Goal: Use online tool/utility: Utilize a website feature to perform a specific function

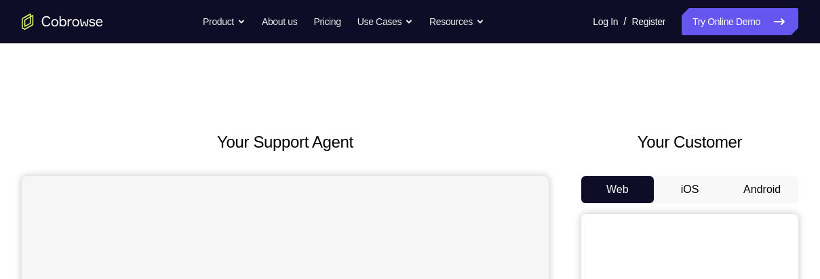
click at [762, 187] on button "Android" at bounding box center [762, 189] width 73 height 27
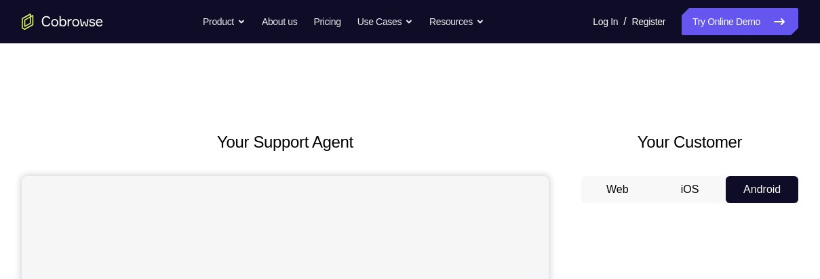
click at [689, 191] on button "iOS" at bounding box center [690, 189] width 73 height 27
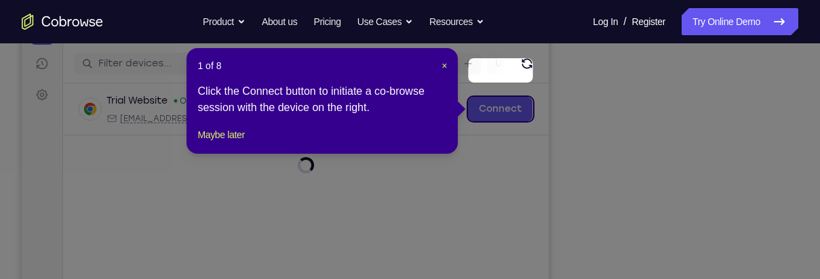
scroll to position [202, 0]
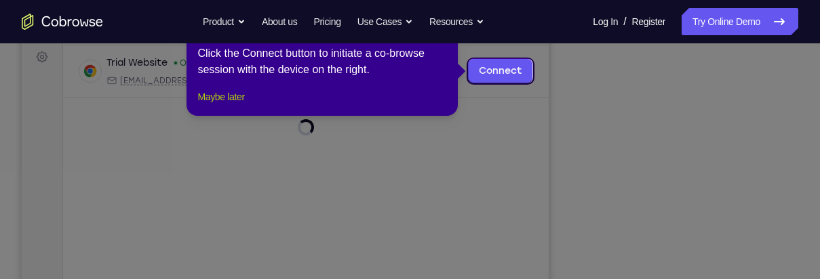
click at [236, 105] on button "Maybe later" at bounding box center [220, 97] width 47 height 16
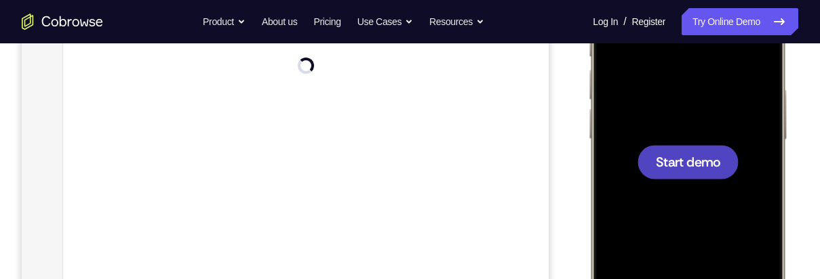
scroll to position [265, 0]
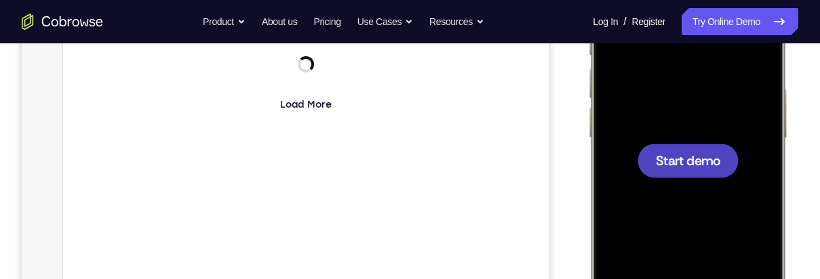
click at [697, 161] on span "Start demo" at bounding box center [688, 160] width 64 height 13
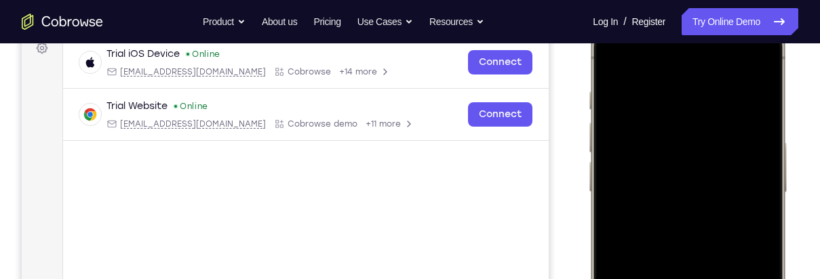
scroll to position [210, 0]
click at [754, 62] on div at bounding box center [687, 215] width 178 height 387
click at [663, 134] on div at bounding box center [687, 215] width 178 height 387
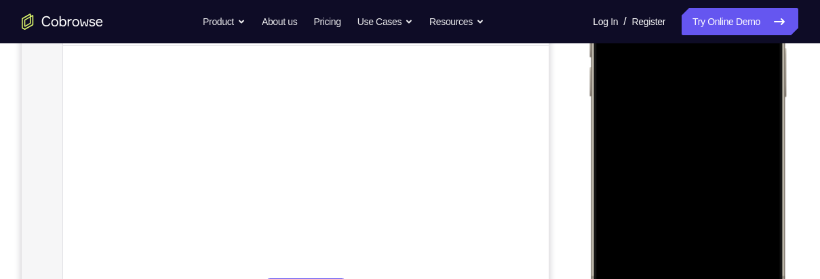
scroll to position [323, 0]
click at [694, 248] on div at bounding box center [687, 102] width 178 height 387
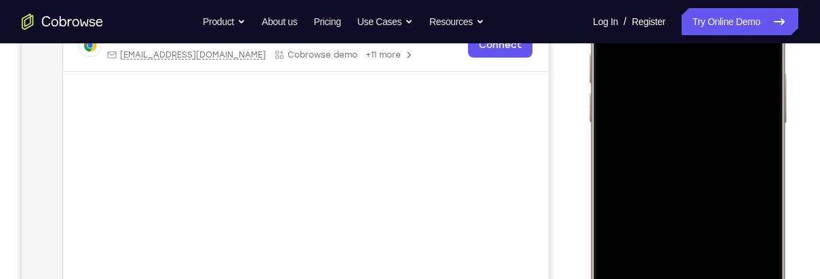
scroll to position [269, 0]
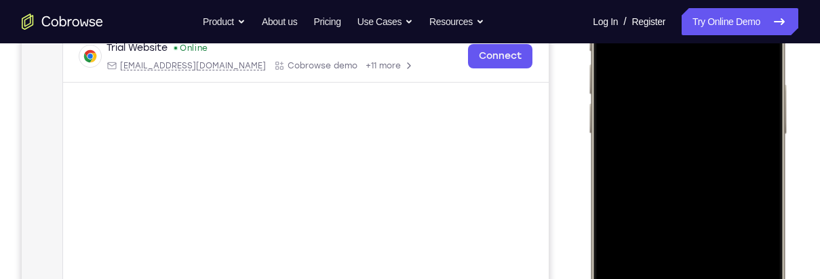
click at [633, 96] on div at bounding box center [687, 156] width 178 height 387
click at [674, 183] on div at bounding box center [687, 156] width 178 height 387
click at [717, 101] on div at bounding box center [687, 156] width 178 height 387
click at [695, 138] on div at bounding box center [687, 156] width 178 height 387
click at [721, 170] on div at bounding box center [687, 156] width 178 height 387
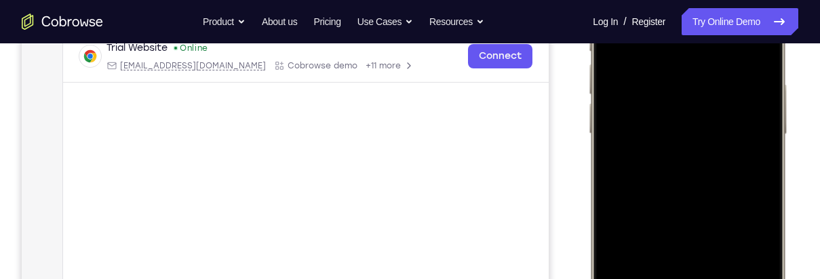
click at [722, 165] on div at bounding box center [687, 156] width 178 height 387
click at [739, 165] on div at bounding box center [687, 156] width 178 height 387
click at [708, 174] on div at bounding box center [687, 156] width 178 height 387
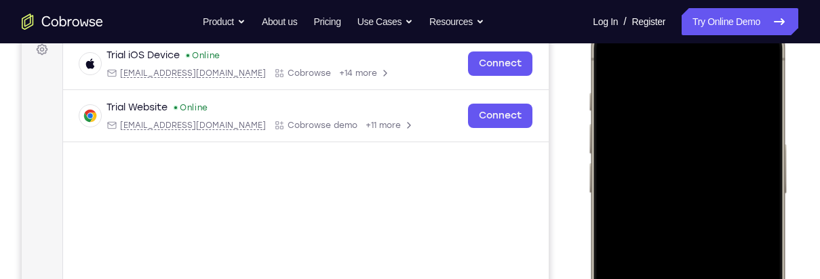
scroll to position [209, 0]
click at [751, 191] on div at bounding box center [687, 216] width 178 height 387
click at [754, 195] on div at bounding box center [687, 216] width 178 height 387
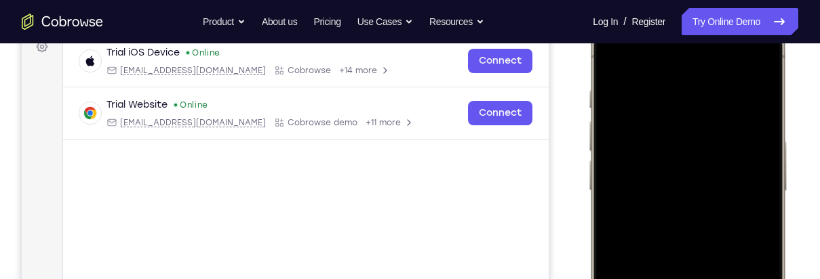
scroll to position [220, 0]
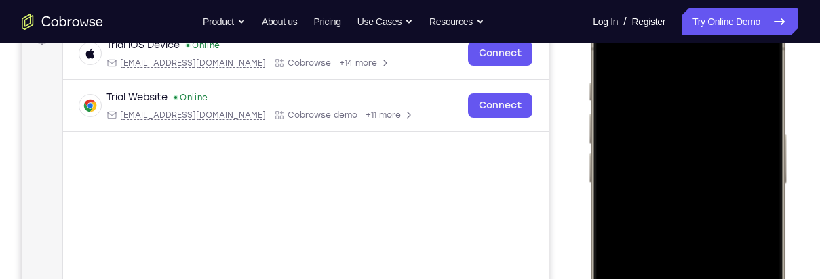
click at [681, 212] on div at bounding box center [687, 205] width 178 height 387
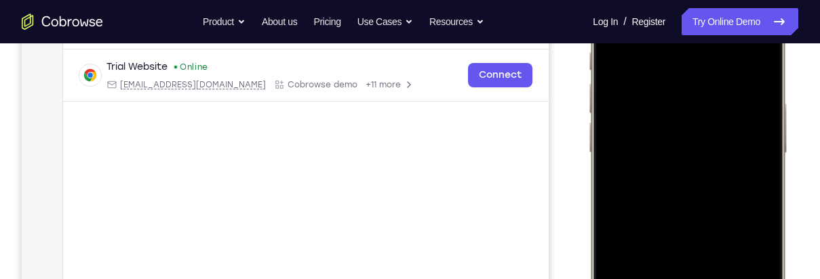
scroll to position [252, 0]
click at [713, 187] on div at bounding box center [687, 173] width 178 height 387
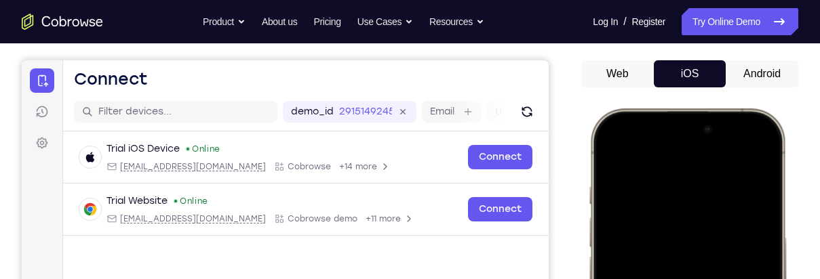
click at [768, 75] on button "Android" at bounding box center [762, 73] width 73 height 27
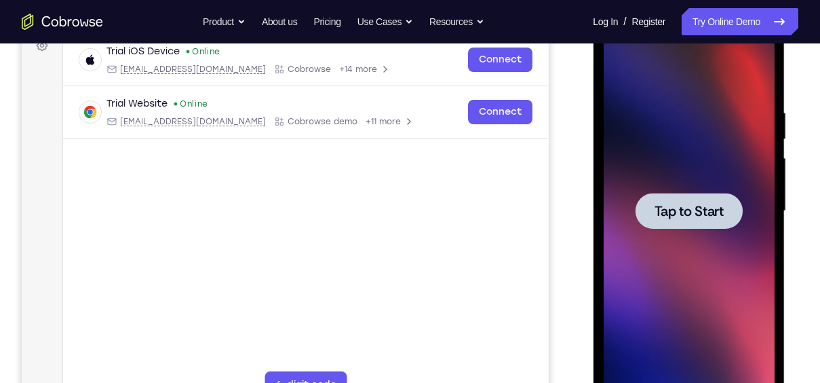
scroll to position [208, 0]
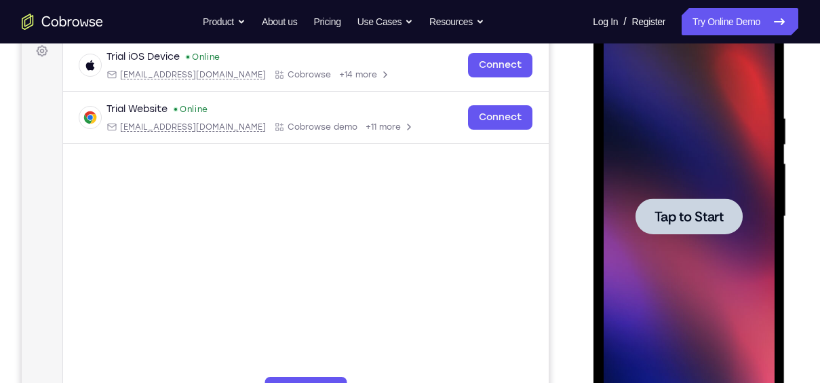
click at [708, 217] on span "Tap to Start" at bounding box center [688, 217] width 69 height 14
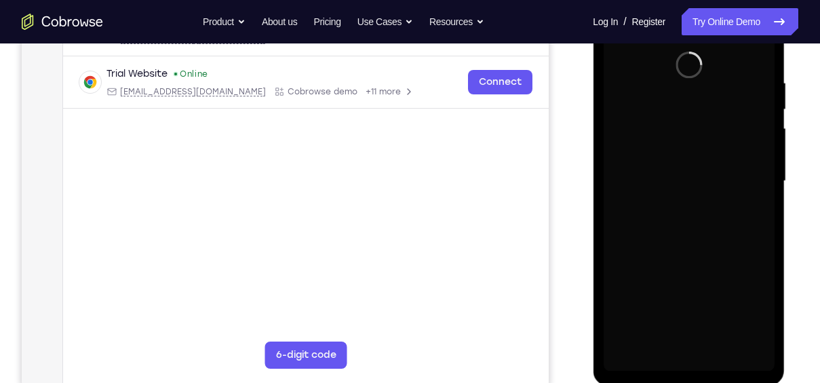
scroll to position [242, 0]
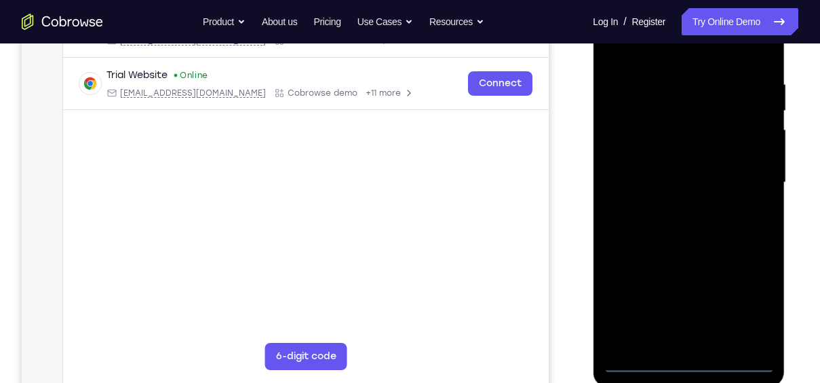
click at [690, 366] on div at bounding box center [688, 183] width 171 height 380
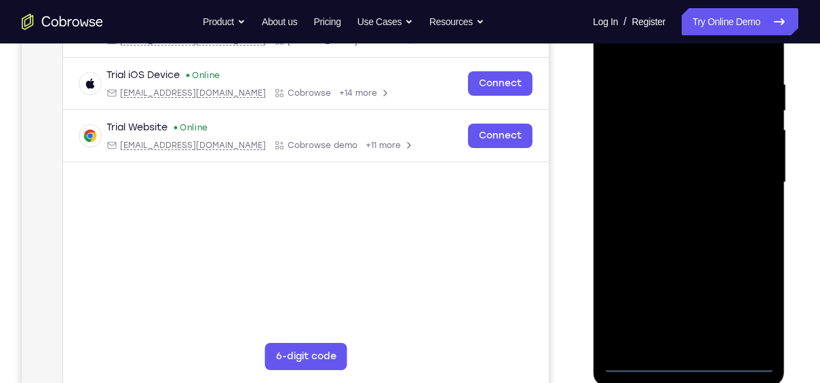
click at [743, 300] on div at bounding box center [688, 183] width 171 height 380
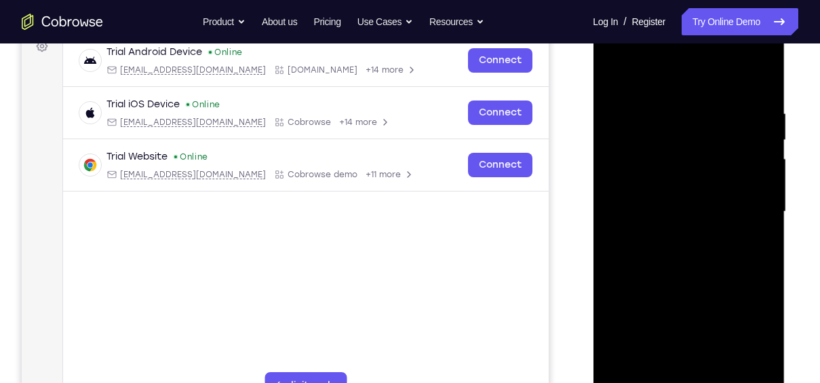
scroll to position [212, 0]
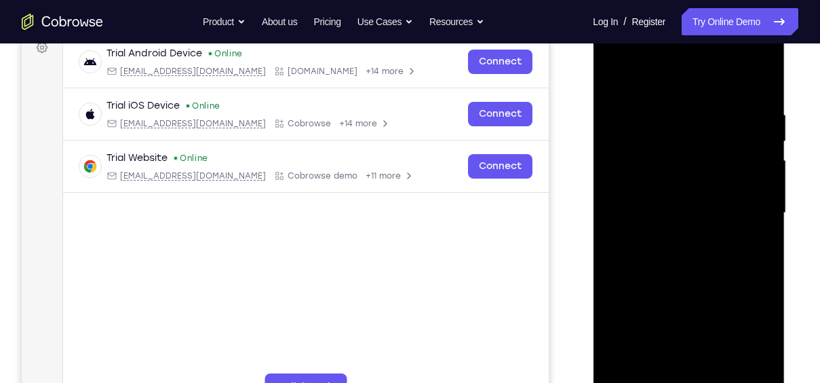
click at [697, 80] on div at bounding box center [688, 213] width 171 height 380
click at [741, 211] on div at bounding box center [688, 213] width 171 height 380
click at [670, 382] on div at bounding box center [688, 213] width 171 height 380
click at [675, 382] on div at bounding box center [688, 213] width 171 height 380
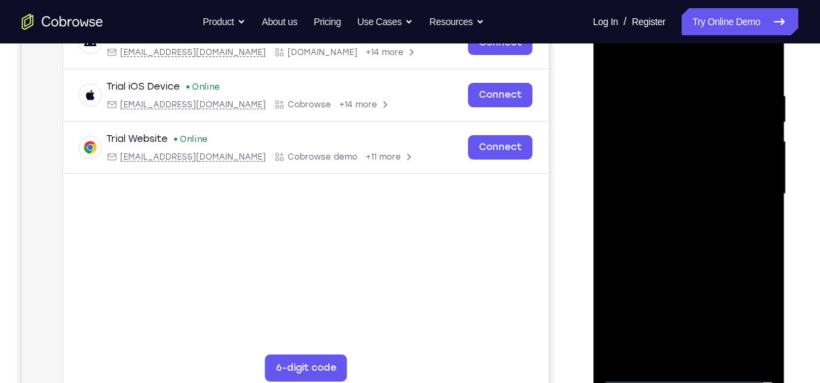
scroll to position [233, 0]
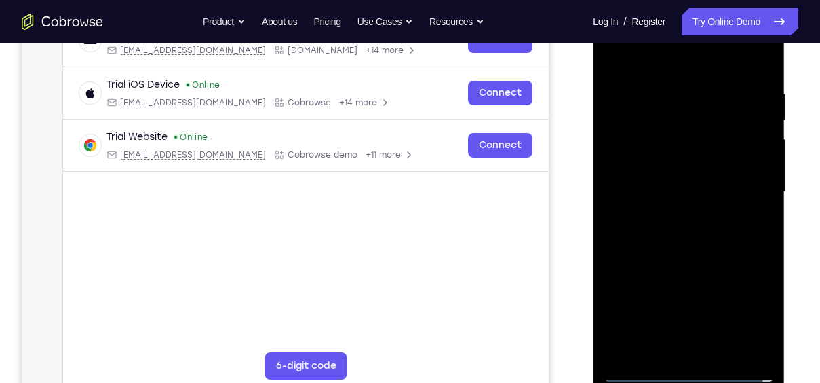
click at [676, 357] on div at bounding box center [688, 192] width 171 height 380
click at [698, 182] on div at bounding box center [688, 192] width 171 height 380
click at [680, 163] on div at bounding box center [688, 192] width 171 height 380
click at [730, 195] on div at bounding box center [688, 192] width 171 height 380
click at [722, 235] on div at bounding box center [688, 192] width 171 height 380
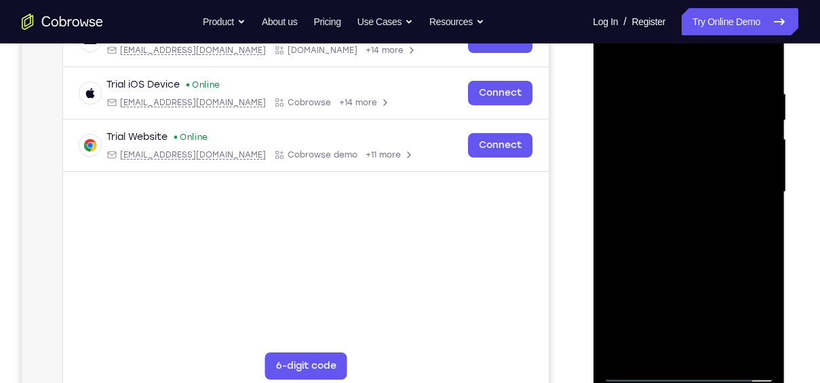
click at [684, 378] on div at bounding box center [688, 192] width 171 height 380
click at [632, 175] on div at bounding box center [688, 192] width 171 height 380
click at [718, 233] on div at bounding box center [688, 192] width 171 height 380
click at [710, 353] on div at bounding box center [688, 192] width 171 height 380
click at [709, 142] on div at bounding box center [688, 192] width 171 height 380
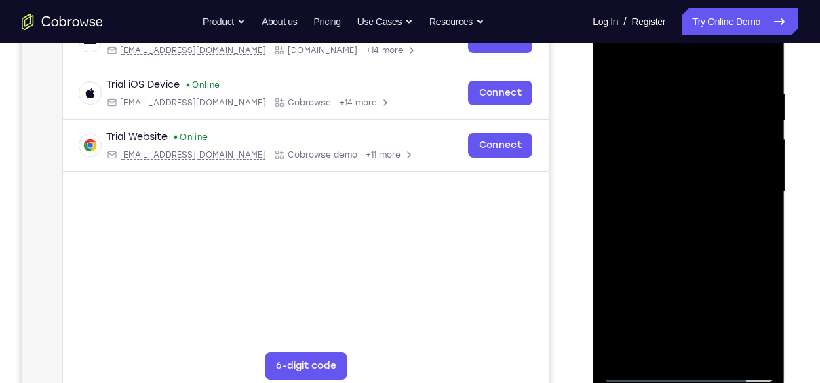
click at [664, 111] on div at bounding box center [688, 192] width 171 height 380
click at [663, 144] on div at bounding box center [688, 192] width 171 height 380
click at [751, 223] on div at bounding box center [688, 192] width 171 height 380
click at [751, 225] on div at bounding box center [688, 192] width 171 height 380
click at [745, 345] on div at bounding box center [688, 192] width 171 height 380
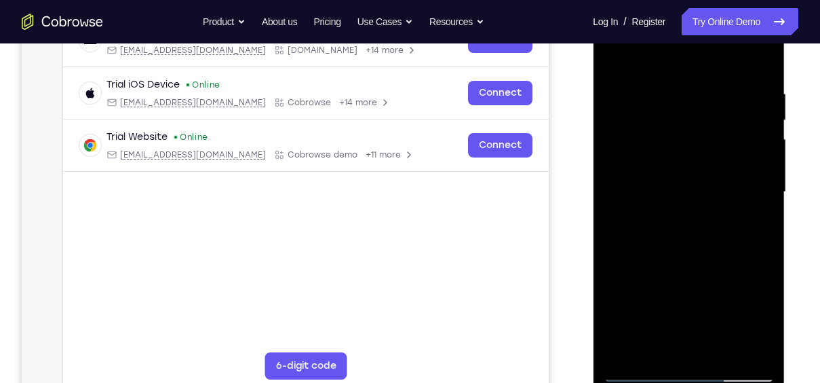
click at [741, 347] on div at bounding box center [688, 192] width 171 height 380
click at [698, 349] on div at bounding box center [688, 192] width 171 height 380
click at [756, 184] on div at bounding box center [688, 192] width 171 height 380
click at [734, 378] on div at bounding box center [688, 192] width 171 height 380
click at [617, 256] on div at bounding box center [688, 192] width 171 height 380
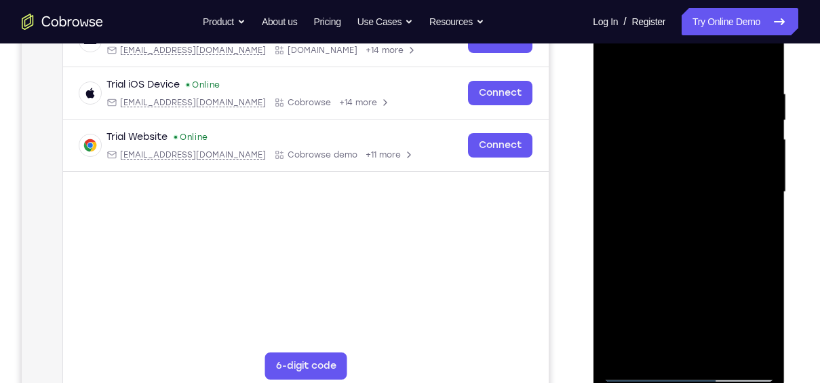
click at [703, 265] on div at bounding box center [688, 192] width 171 height 380
click at [735, 128] on div at bounding box center [688, 192] width 171 height 380
click at [726, 155] on div at bounding box center [688, 192] width 171 height 380
click at [739, 378] on div at bounding box center [688, 192] width 171 height 380
click at [614, 222] on div at bounding box center [688, 192] width 171 height 380
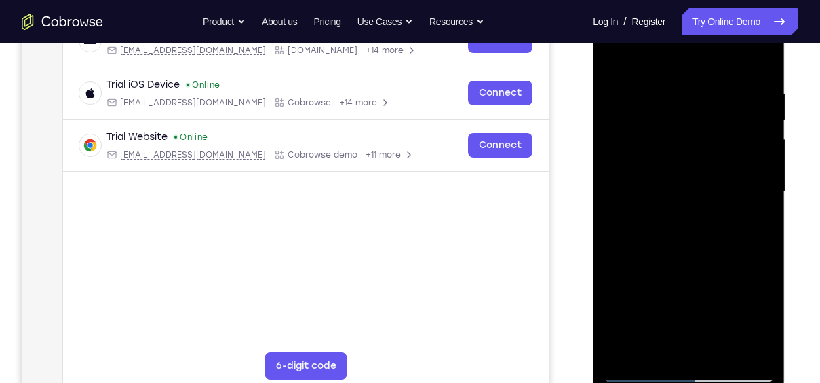
click at [709, 115] on div at bounding box center [688, 192] width 171 height 380
click at [702, 279] on div at bounding box center [688, 192] width 171 height 380
click at [703, 277] on div at bounding box center [688, 192] width 171 height 380
click at [697, 274] on div at bounding box center [688, 192] width 171 height 380
click at [694, 271] on div at bounding box center [688, 192] width 171 height 380
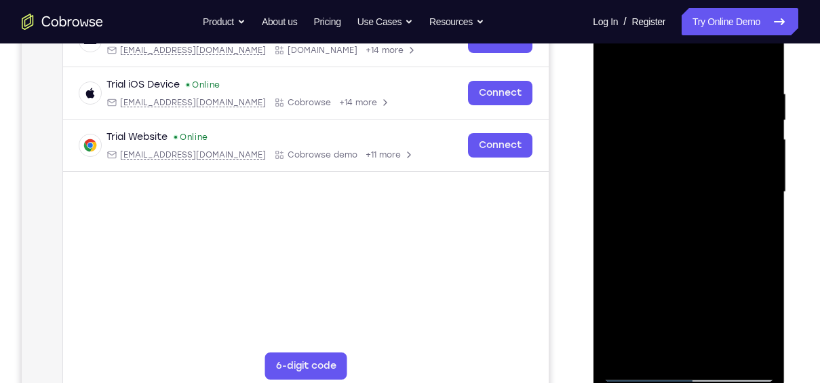
click at [696, 271] on div at bounding box center [688, 192] width 171 height 380
click at [692, 277] on div at bounding box center [688, 192] width 171 height 380
click at [691, 277] on div at bounding box center [688, 192] width 171 height 380
click at [690, 277] on div at bounding box center [688, 192] width 171 height 380
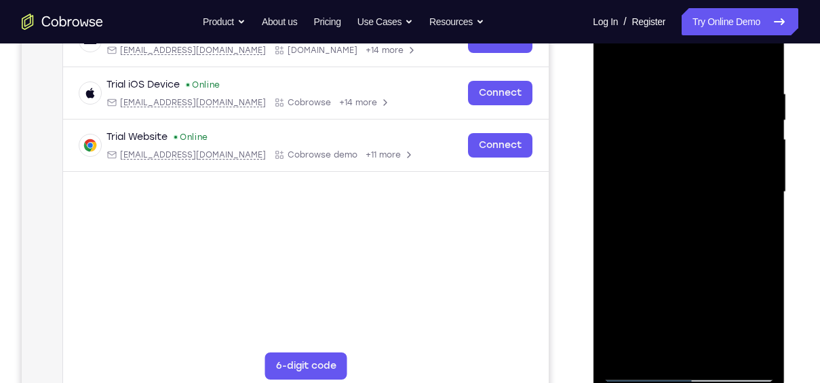
click at [692, 275] on div at bounding box center [688, 192] width 171 height 380
click at [690, 275] on div at bounding box center [688, 192] width 171 height 380
click at [663, 255] on div at bounding box center [688, 192] width 171 height 380
click at [745, 370] on div at bounding box center [688, 192] width 171 height 380
click at [619, 255] on div at bounding box center [688, 192] width 171 height 380
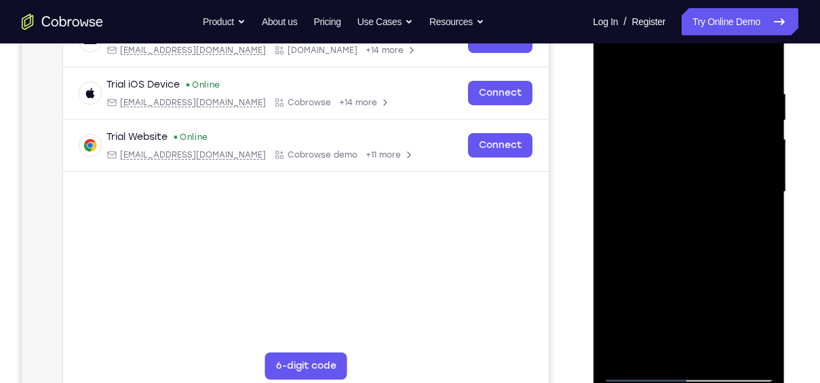
click at [676, 139] on div at bounding box center [688, 192] width 171 height 380
click at [682, 258] on div at bounding box center [688, 192] width 171 height 380
click at [731, 165] on div at bounding box center [688, 192] width 171 height 380
click at [726, 245] on div at bounding box center [688, 192] width 171 height 380
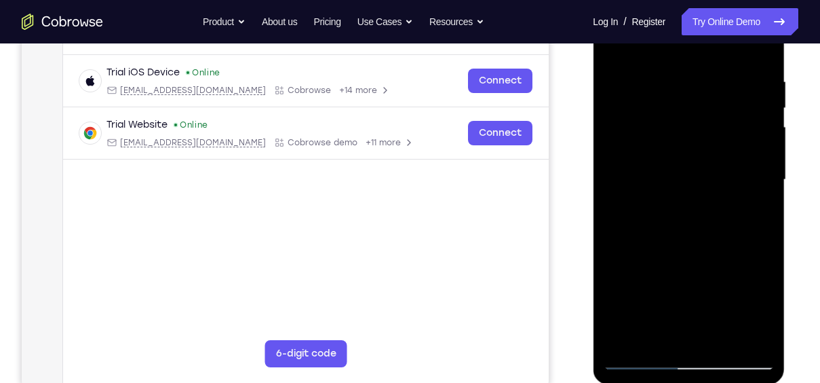
scroll to position [246, 0]
click at [712, 73] on div at bounding box center [688, 179] width 171 height 380
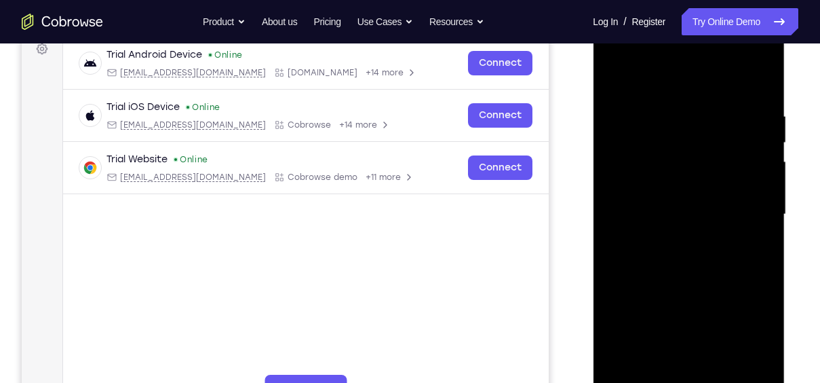
scroll to position [210, 0]
click at [619, 80] on div at bounding box center [688, 215] width 171 height 380
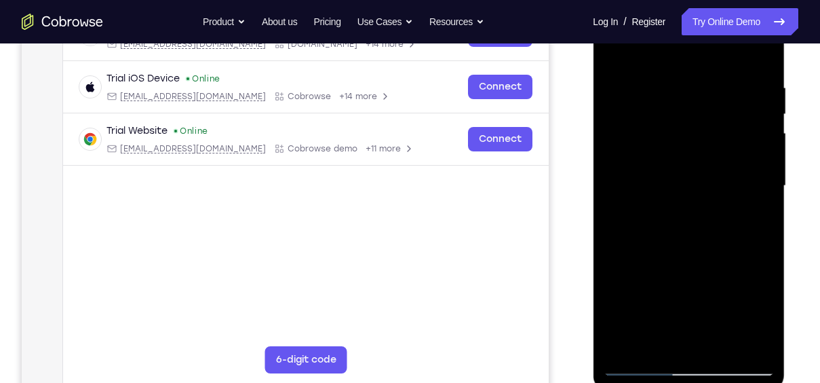
scroll to position [238, 0]
click at [636, 303] on div at bounding box center [688, 187] width 171 height 380
click at [762, 165] on div at bounding box center [688, 187] width 171 height 380
click at [762, 168] on div at bounding box center [688, 187] width 171 height 380
click at [762, 169] on div at bounding box center [688, 187] width 171 height 380
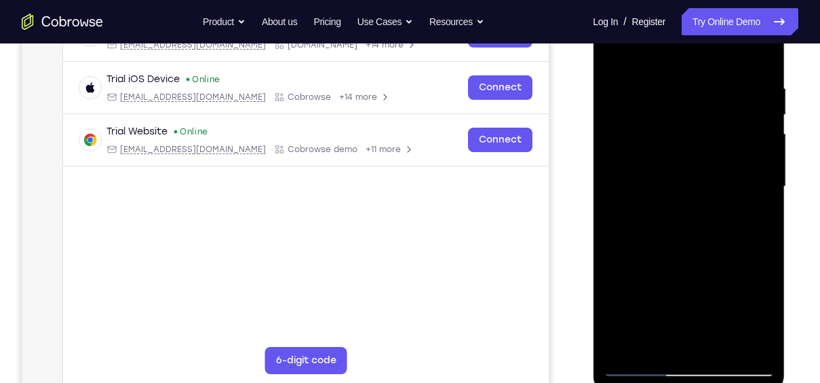
click at [758, 169] on div at bounding box center [688, 187] width 171 height 380
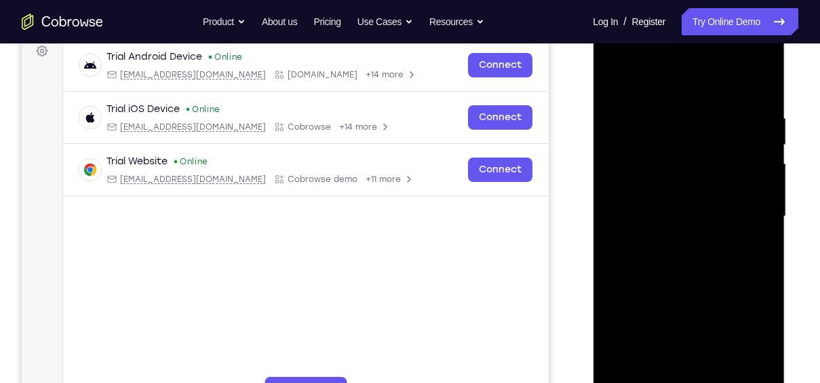
scroll to position [208, 0]
click at [613, 77] on div at bounding box center [688, 217] width 171 height 380
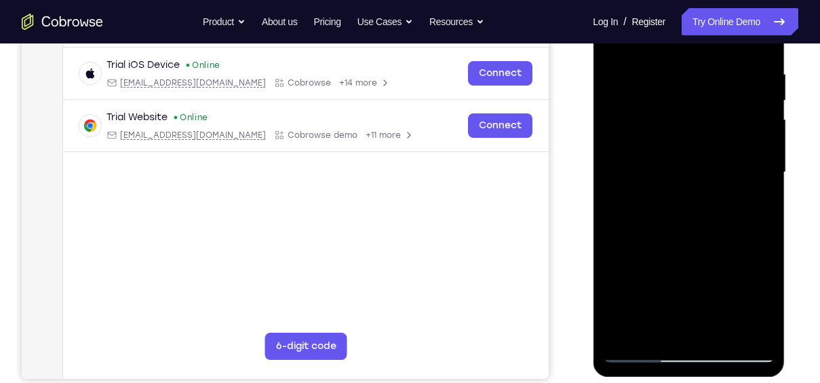
click at [724, 334] on div at bounding box center [688, 172] width 171 height 380
click at [710, 243] on div at bounding box center [688, 172] width 171 height 380
click at [702, 168] on div at bounding box center [688, 172] width 171 height 380
click at [703, 253] on div at bounding box center [688, 172] width 171 height 380
click at [749, 253] on div at bounding box center [688, 172] width 171 height 380
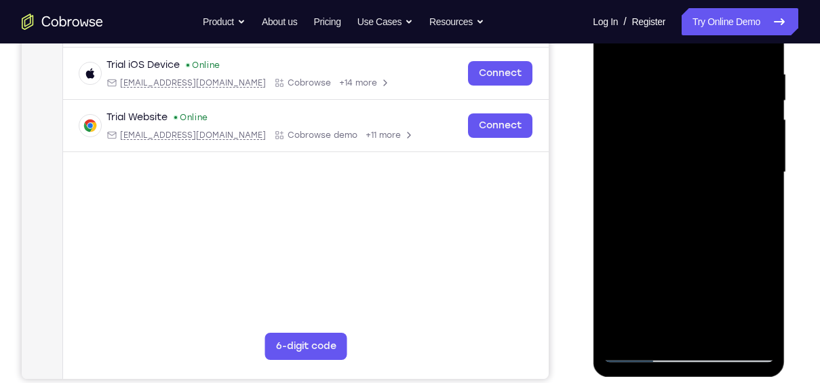
click at [654, 328] on div at bounding box center [688, 172] width 171 height 380
click at [725, 253] on div at bounding box center [688, 172] width 171 height 380
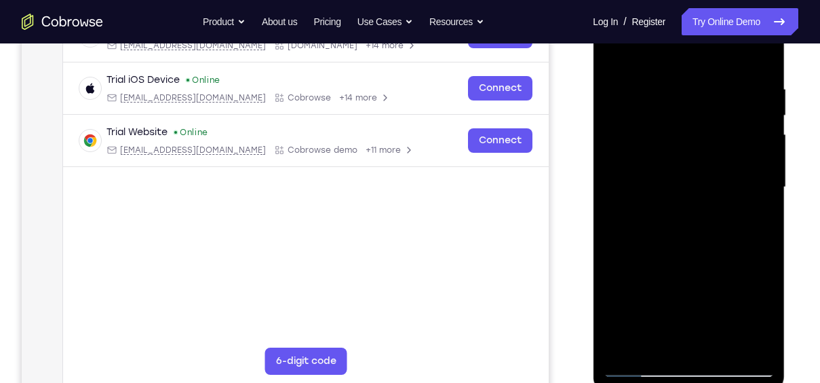
scroll to position [237, 0]
click at [686, 143] on div at bounding box center [688, 188] width 171 height 380
click at [725, 253] on div at bounding box center [688, 188] width 171 height 380
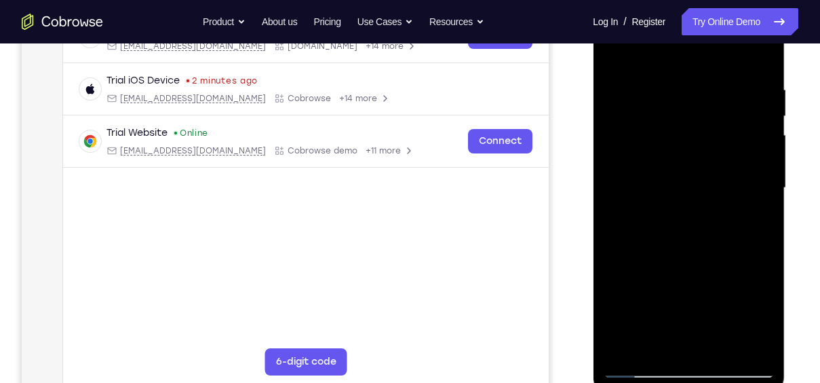
click at [686, 254] on div at bounding box center [688, 188] width 171 height 380
click at [751, 219] on div at bounding box center [688, 188] width 171 height 380
click at [618, 57] on div at bounding box center [688, 188] width 171 height 380
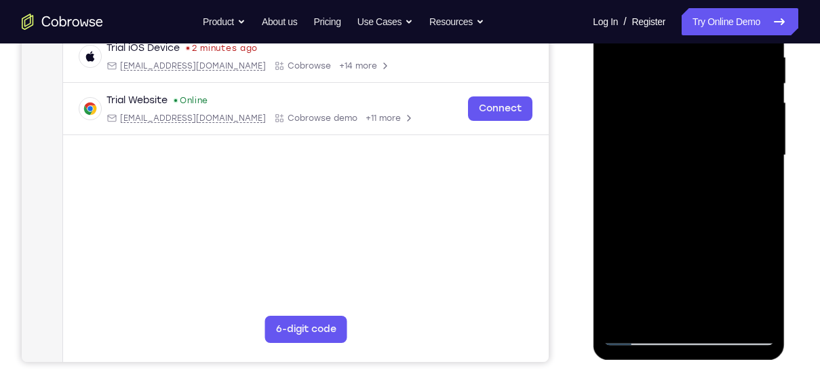
scroll to position [270, 0]
click at [701, 174] on div at bounding box center [688, 155] width 171 height 380
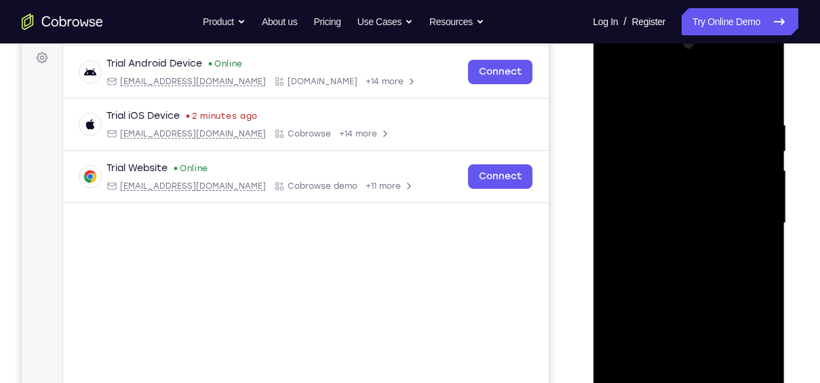
click at [616, 92] on div at bounding box center [688, 223] width 171 height 380
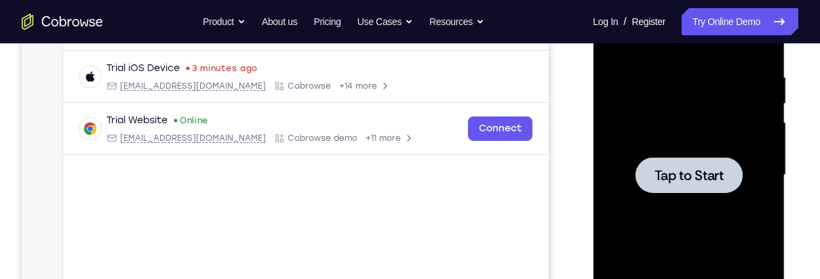
scroll to position [0, 0]
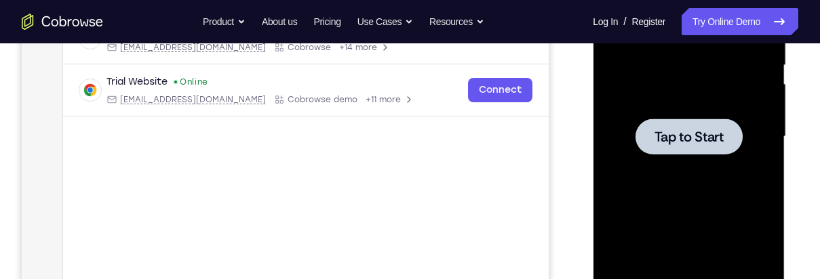
click at [703, 153] on div at bounding box center [688, 137] width 107 height 36
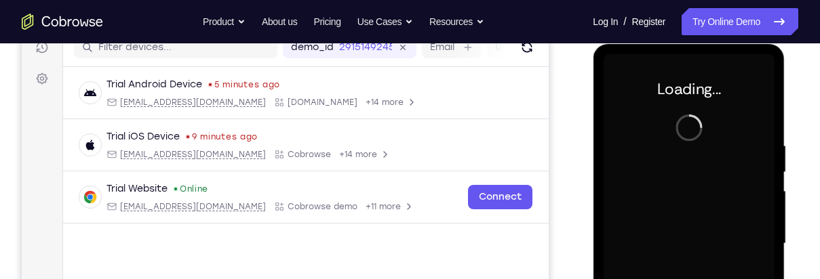
scroll to position [180, 0]
